Goal: Check status: Check status

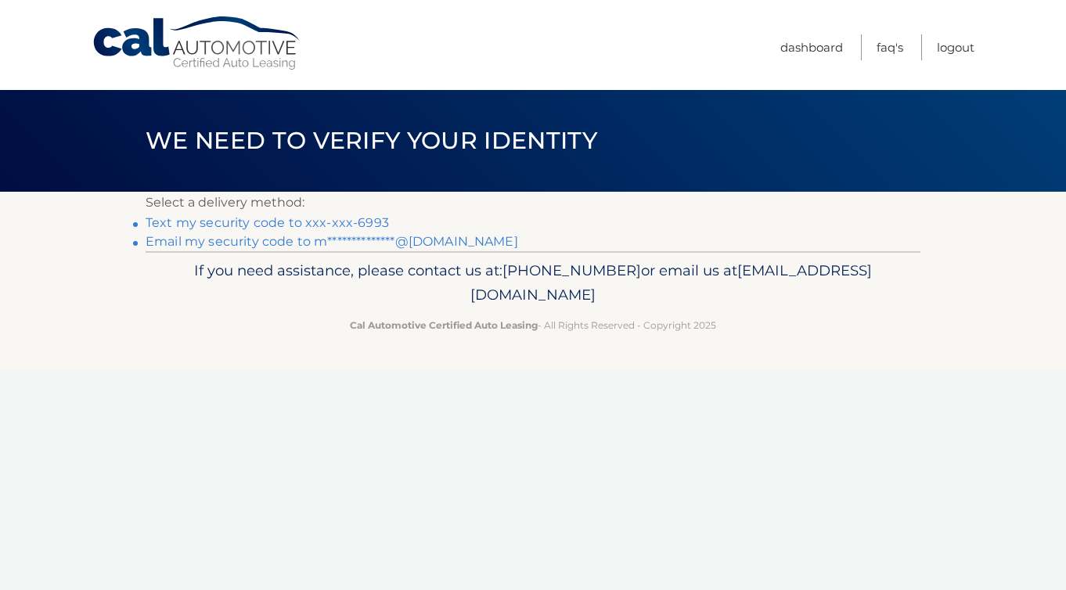
click at [336, 224] on link "Text my security code to xxx-xxx-6993" at bounding box center [267, 222] width 243 height 15
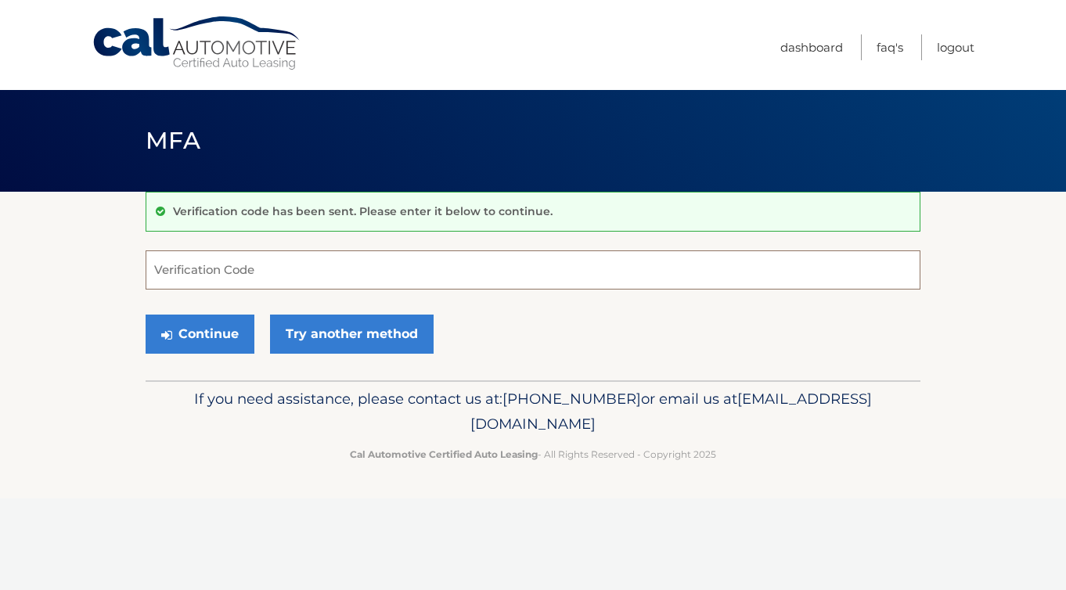
click at [239, 281] on input "Verification Code" at bounding box center [533, 269] width 774 height 39
paste input "992067"
type input "992067"
click at [213, 323] on button "Continue" at bounding box center [200, 333] width 109 height 39
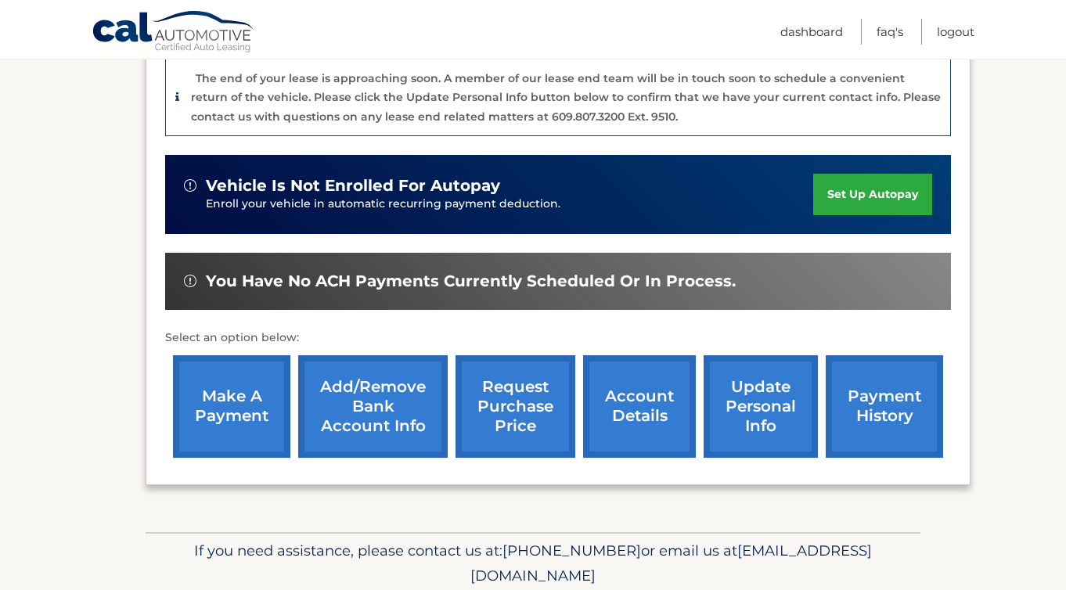
scroll to position [408, 0]
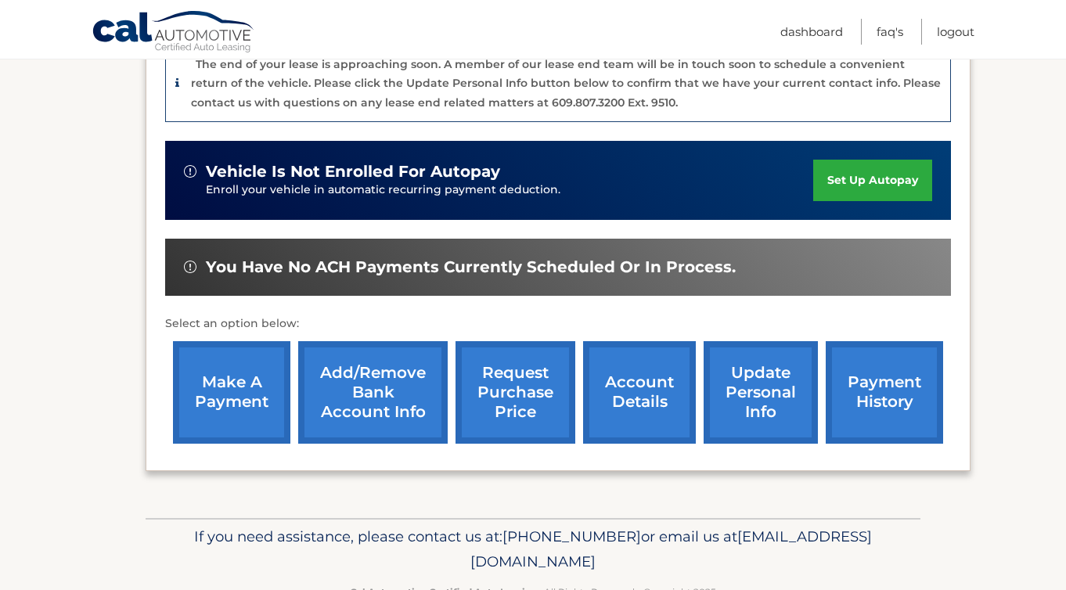
click at [659, 386] on link "account details" at bounding box center [639, 392] width 113 height 102
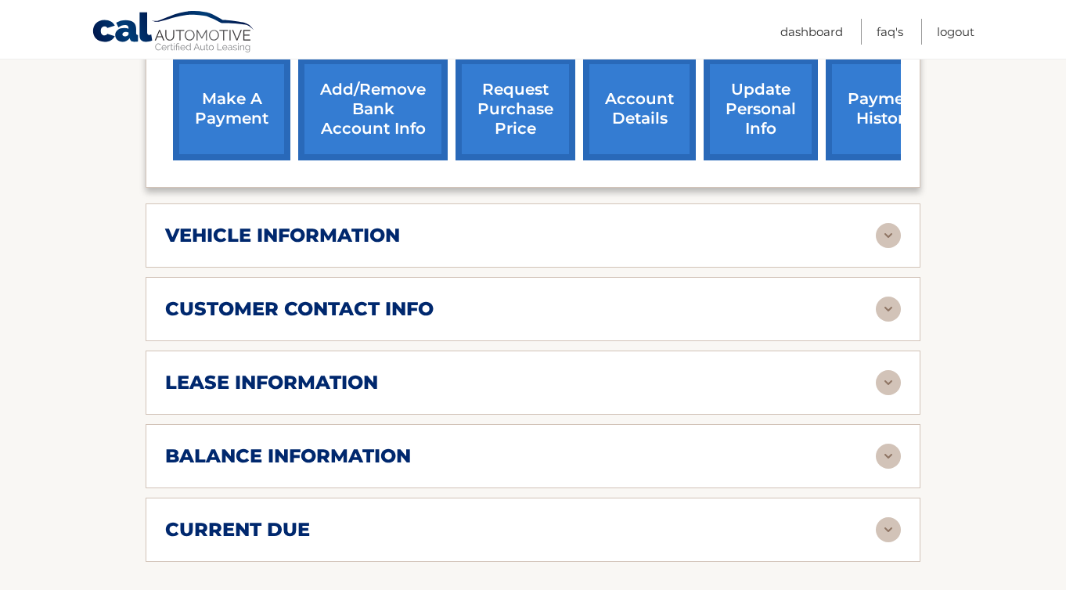
scroll to position [653, 0]
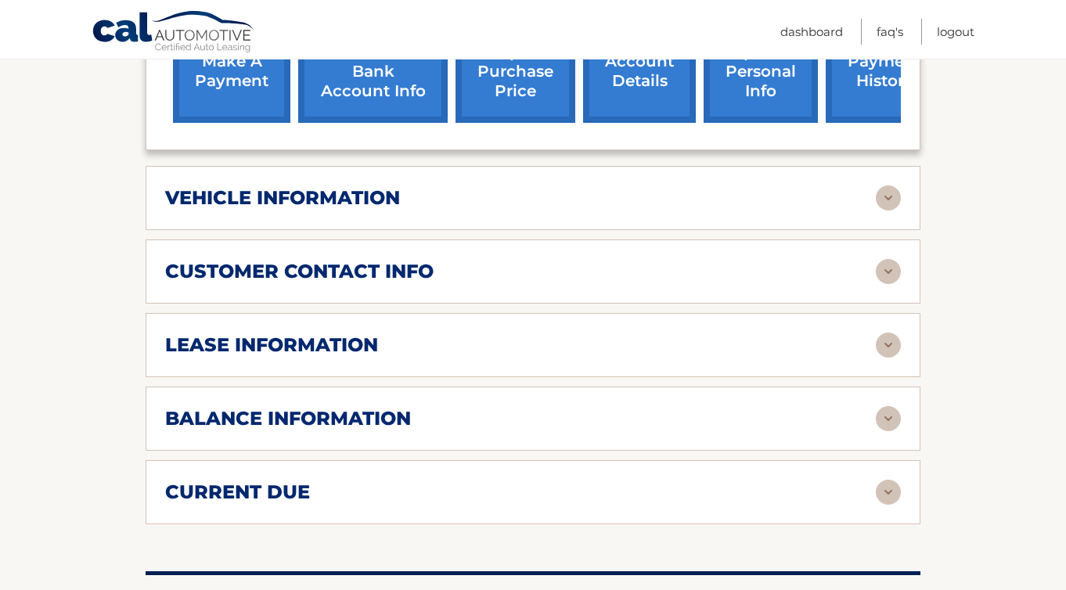
click at [597, 417] on div "balance information" at bounding box center [520, 418] width 710 height 23
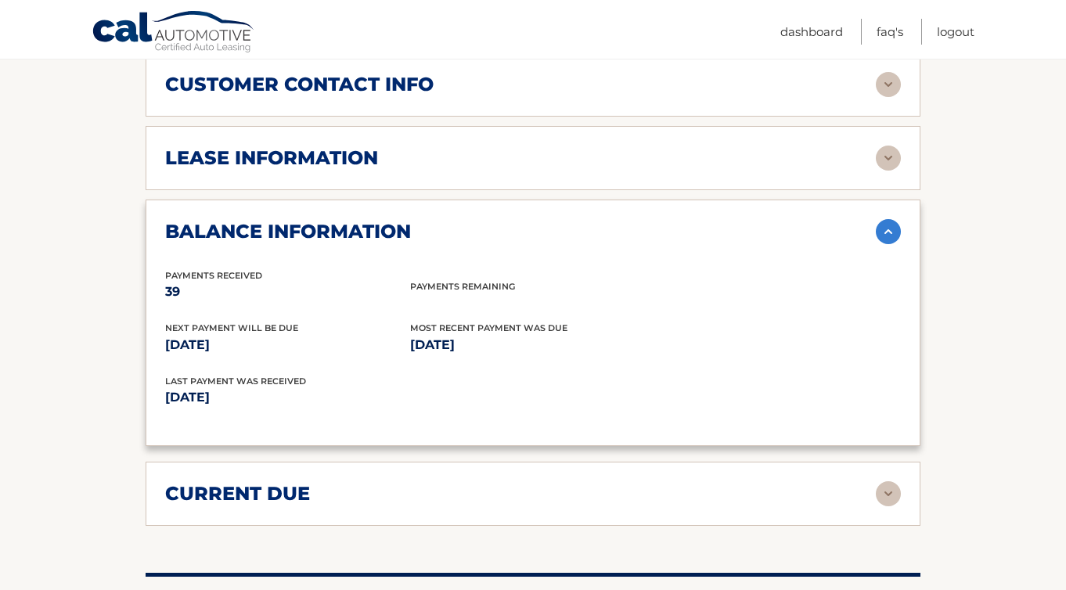
scroll to position [842, 0]
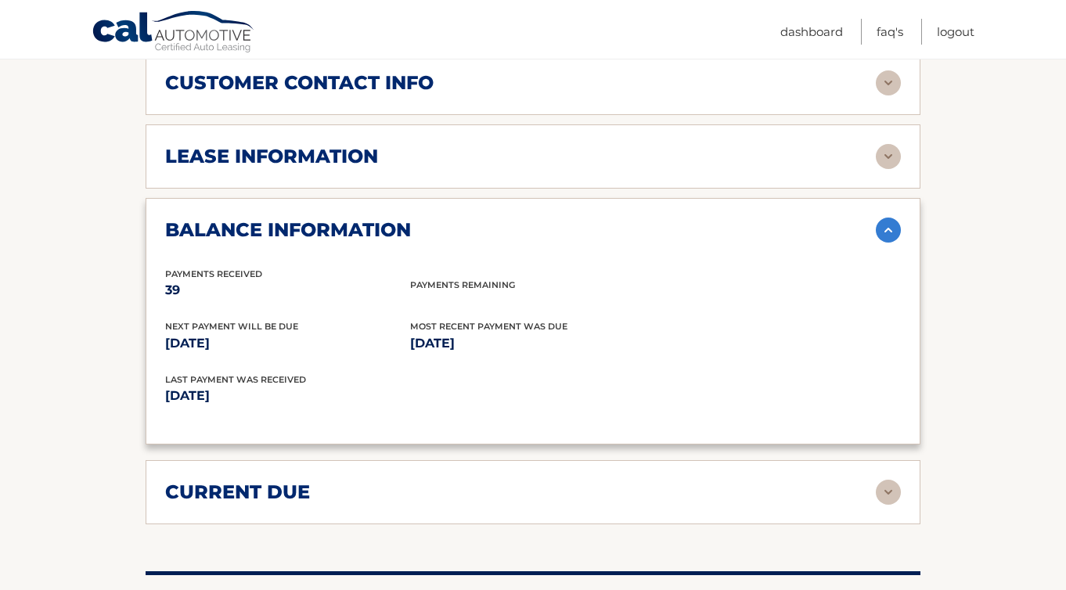
click at [642, 171] on div "lease information Contract Start Date May 28, 2022 Term 39 Maturity Date Aug 28…" at bounding box center [533, 156] width 774 height 64
click at [886, 151] on img at bounding box center [887, 156] width 25 height 25
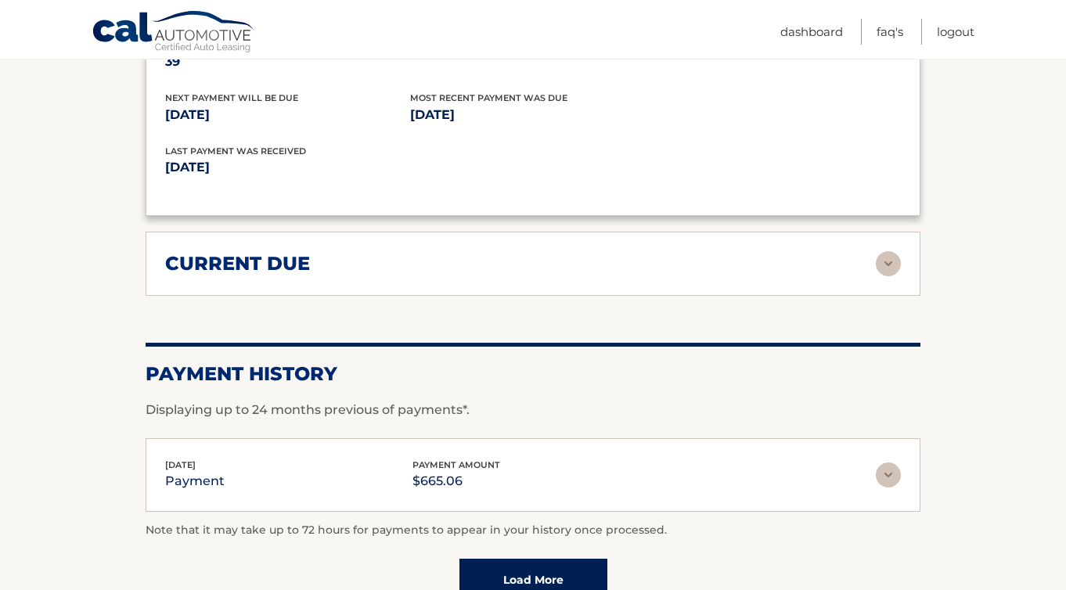
scroll to position [1386, 0]
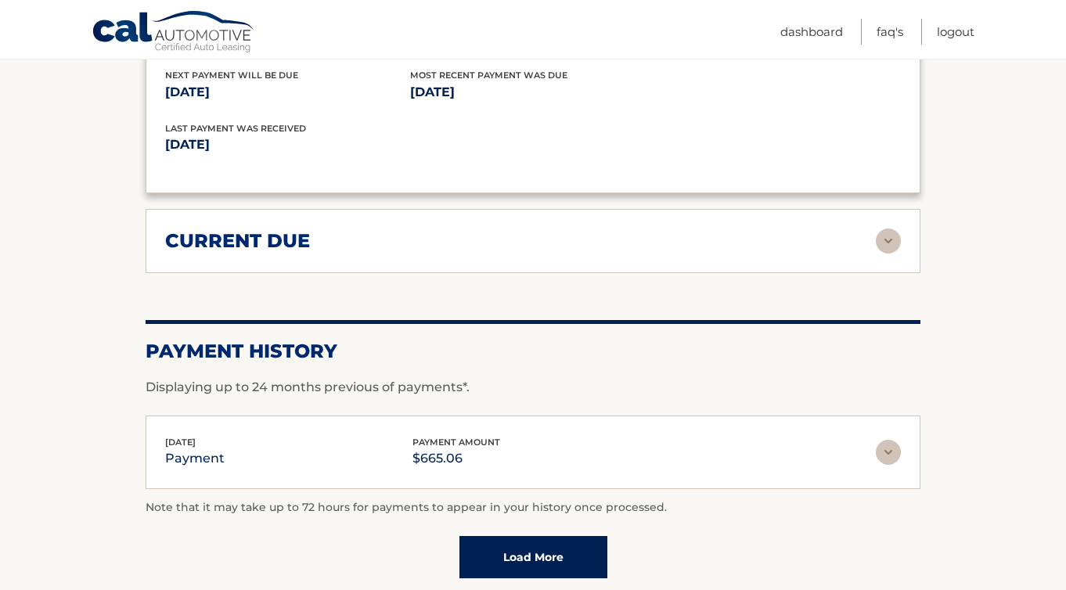
click at [896, 228] on img at bounding box center [887, 240] width 25 height 25
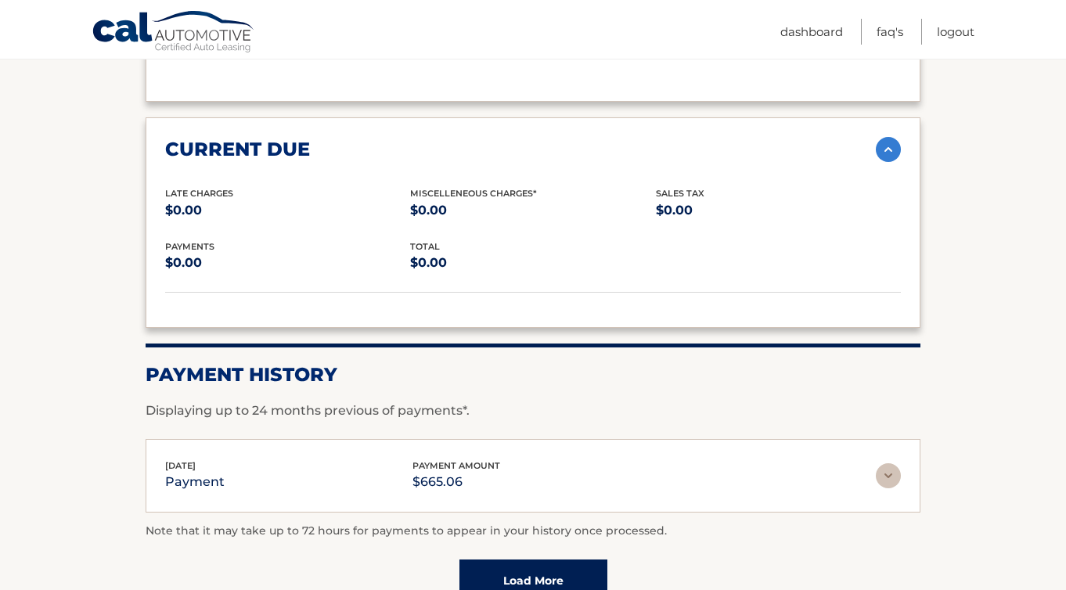
scroll to position [1479, 0]
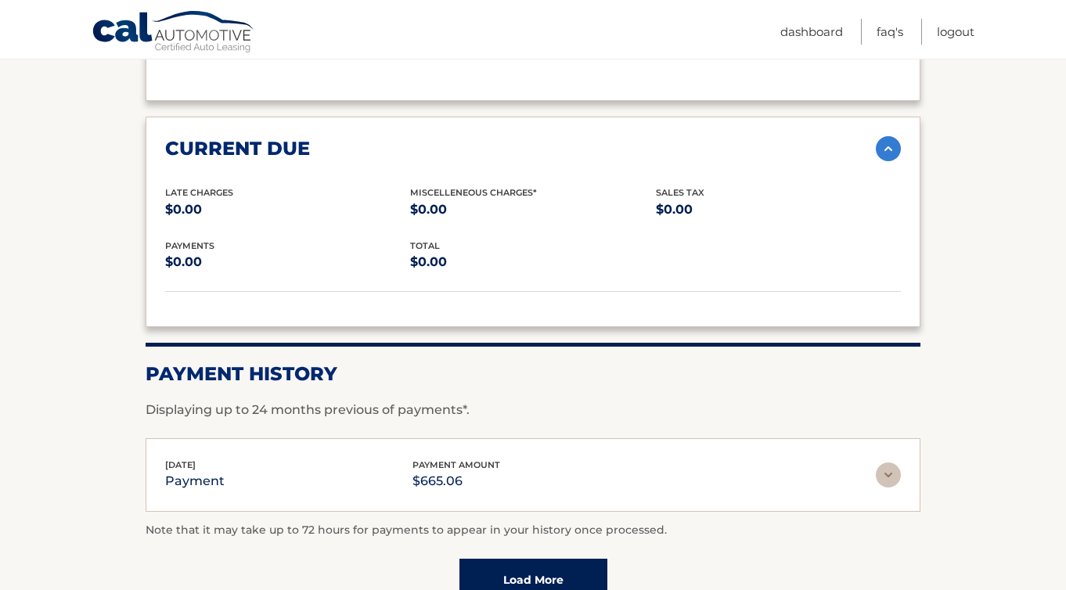
click at [888, 471] on img at bounding box center [887, 474] width 25 height 25
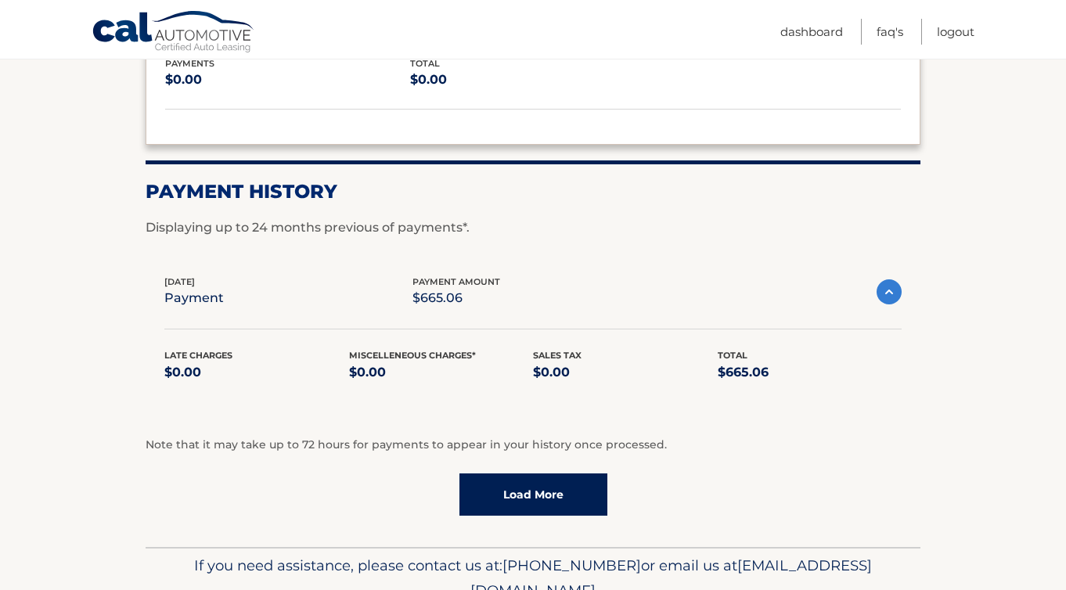
scroll to position [1731, 0]
